Goal: Task Accomplishment & Management: Complete application form

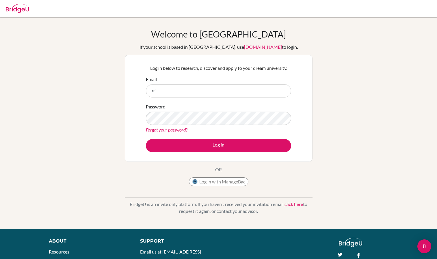
type input "[EMAIL_ADDRESS][DOMAIN_NAME]"
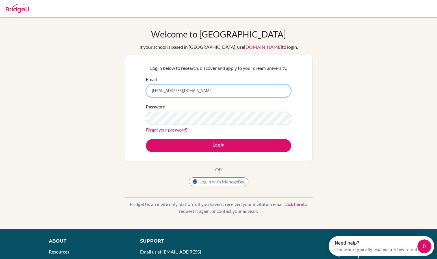
click at [206, 93] on input "[EMAIL_ADDRESS][DOMAIN_NAME]" at bounding box center [218, 90] width 145 height 13
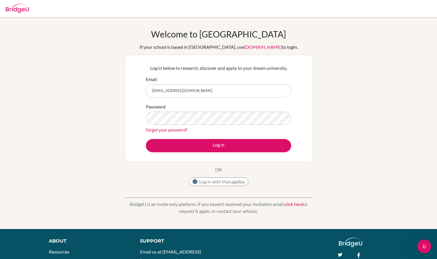
click at [421, 39] on div "Welcome to [GEOGRAPHIC_DATA] If your school is based in [GEOGRAPHIC_DATA], use …" at bounding box center [218, 123] width 437 height 189
click at [146, 139] on button "Log in" at bounding box center [218, 145] width 145 height 13
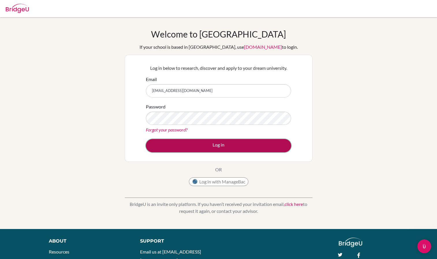
click at [202, 145] on button "Log in" at bounding box center [218, 145] width 145 height 13
